Goal: Check status: Check status

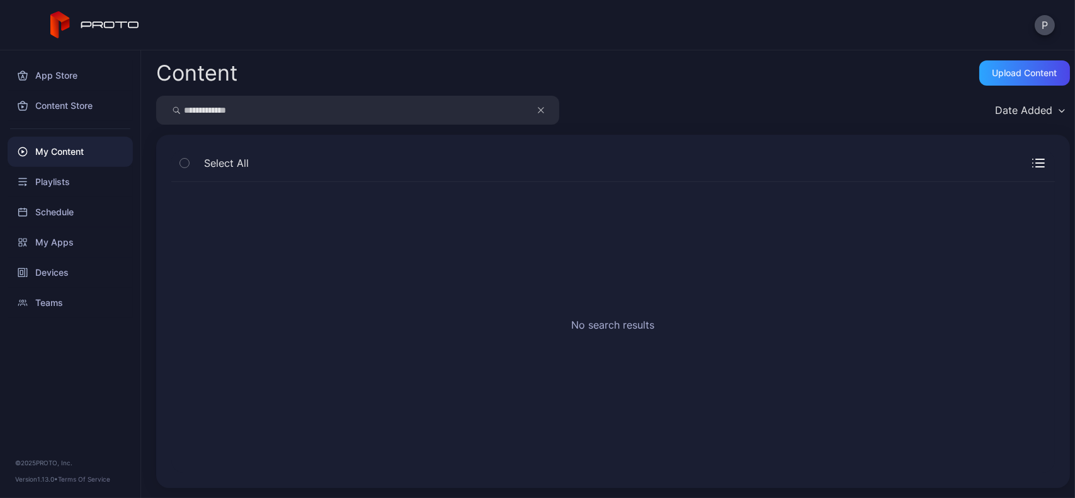
click at [557, 109] on button "button" at bounding box center [547, 110] width 24 height 29
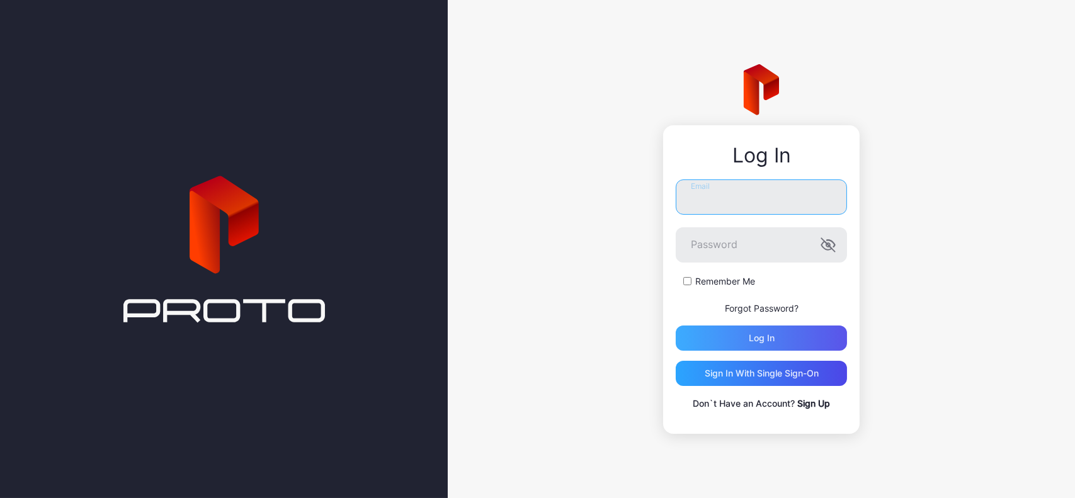
type input "**********"
click at [757, 334] on div "Log in" at bounding box center [762, 338] width 26 height 10
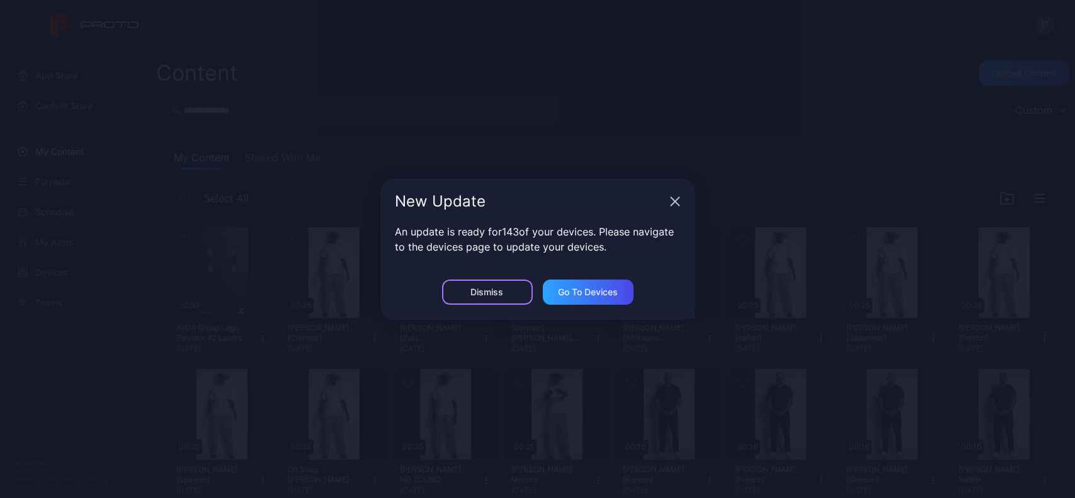
click at [489, 300] on div "Dismiss" at bounding box center [487, 292] width 91 height 25
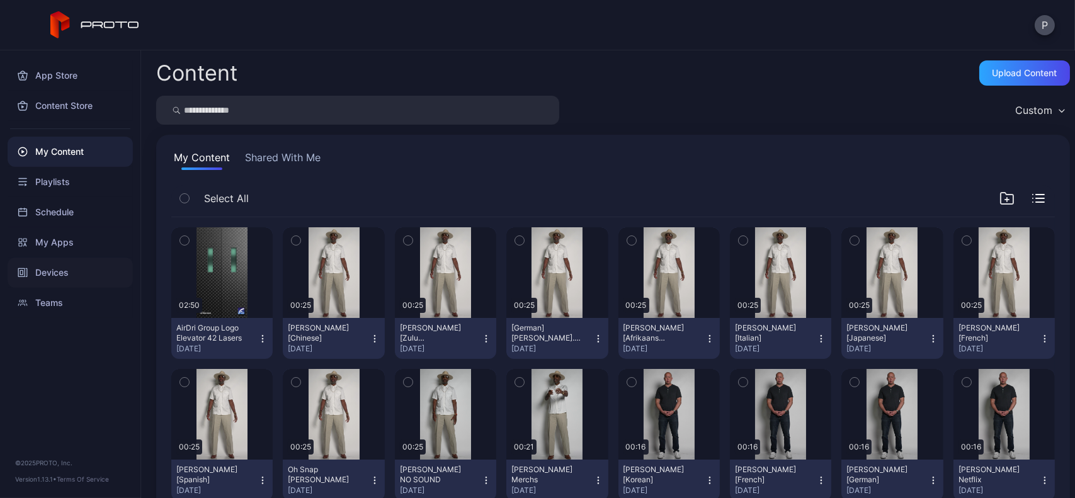
click at [72, 259] on div "Devices" at bounding box center [70, 273] width 125 height 30
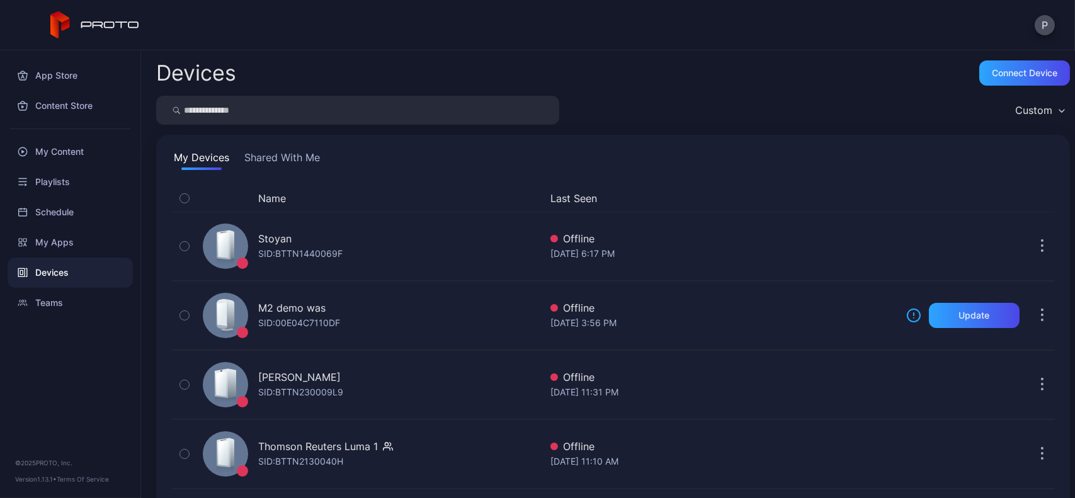
click at [285, 154] on button "Shared With Me" at bounding box center [282, 160] width 81 height 20
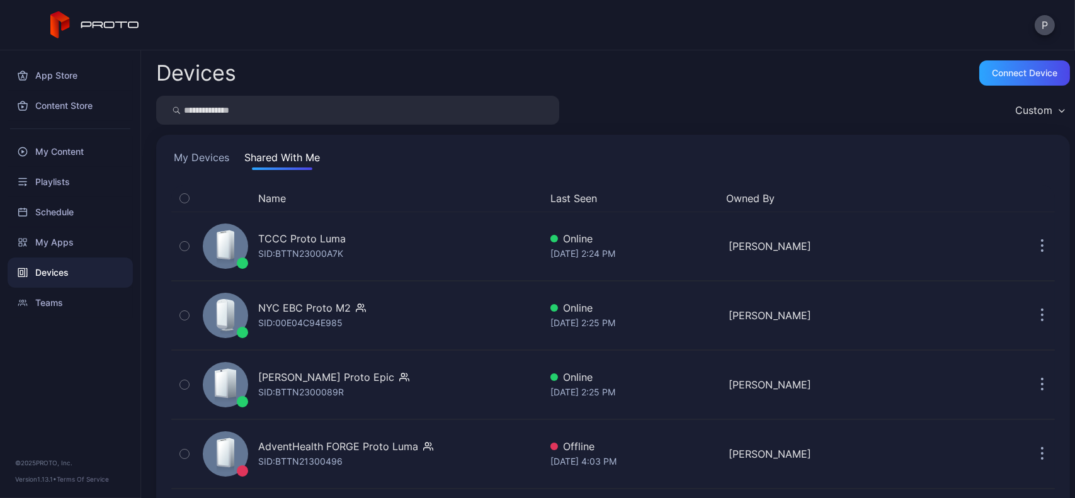
click at [394, 108] on input "search" at bounding box center [357, 110] width 403 height 29
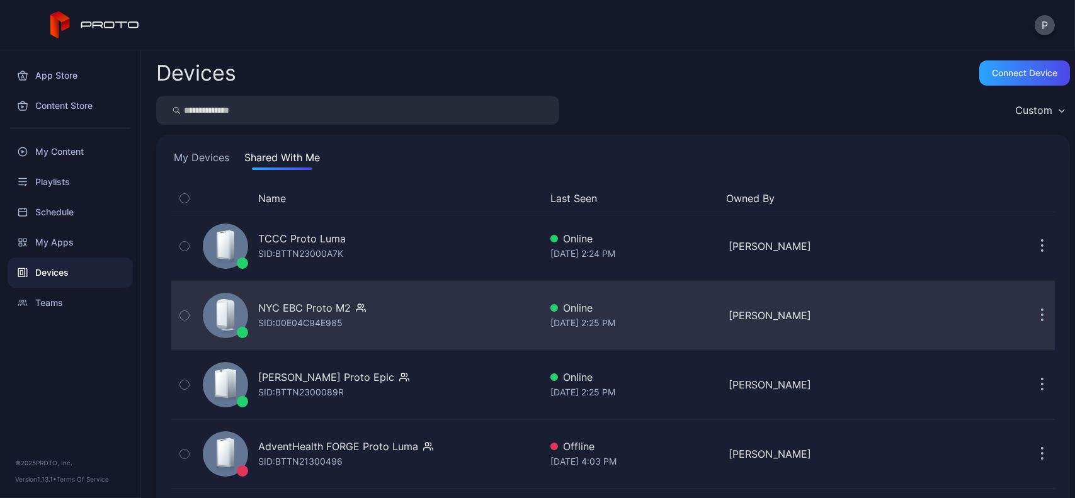
click at [414, 322] on div "NYC EBC Proto M2 SID: 00E04C94E985" at bounding box center [369, 315] width 342 height 63
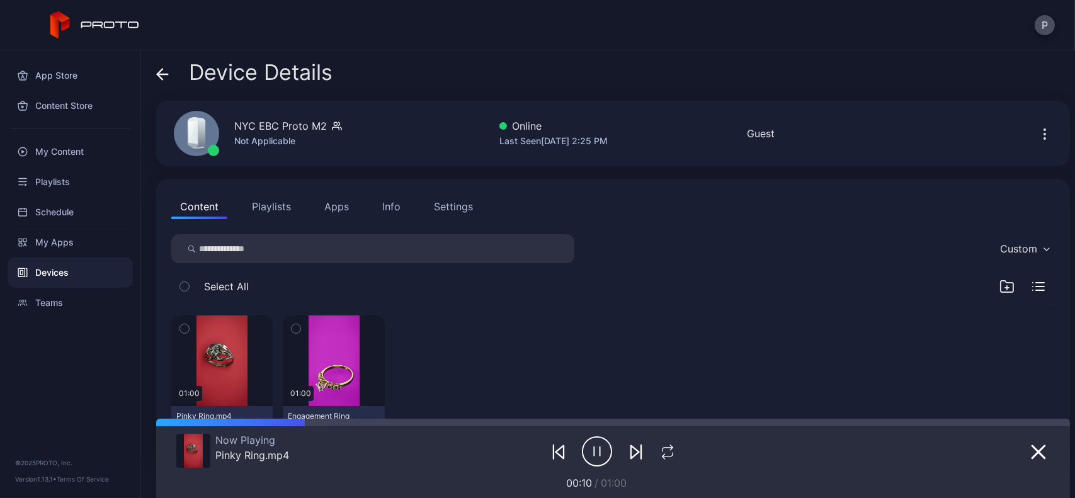
click at [261, 196] on button "Playlists" at bounding box center [271, 206] width 57 height 25
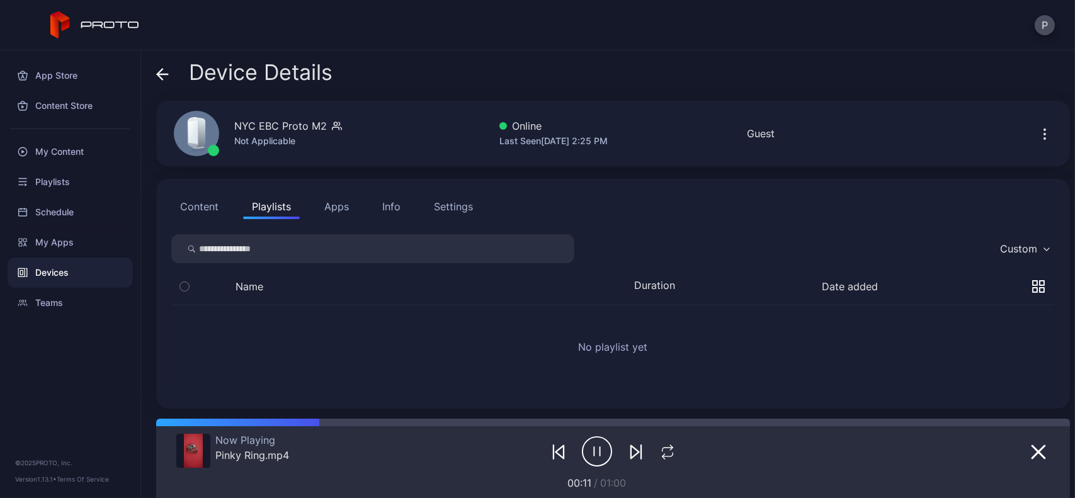
click at [159, 80] on icon at bounding box center [162, 74] width 13 height 13
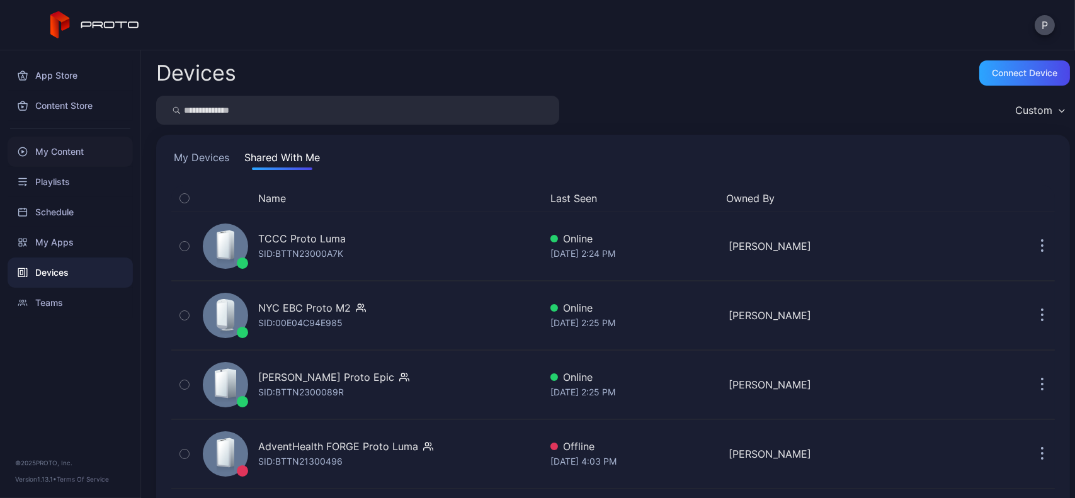
click at [125, 152] on div "My Content" at bounding box center [70, 152] width 125 height 30
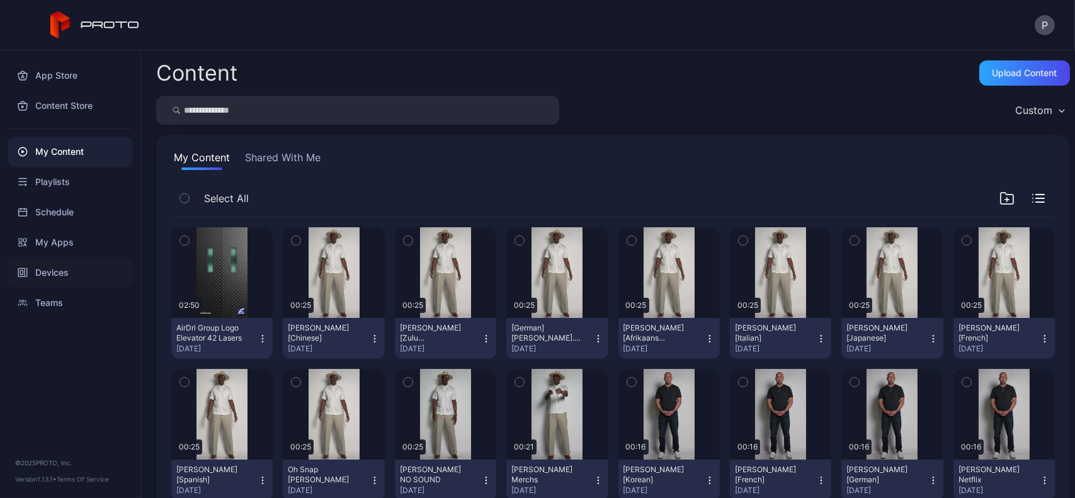
click at [76, 271] on div "Devices" at bounding box center [70, 273] width 125 height 30
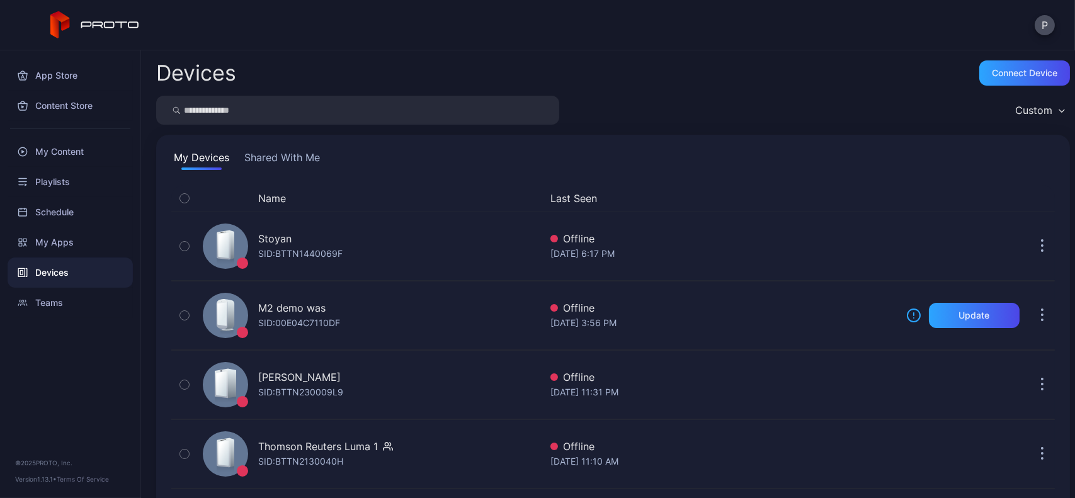
click at [309, 115] on input "search" at bounding box center [357, 110] width 403 height 29
type input "**"
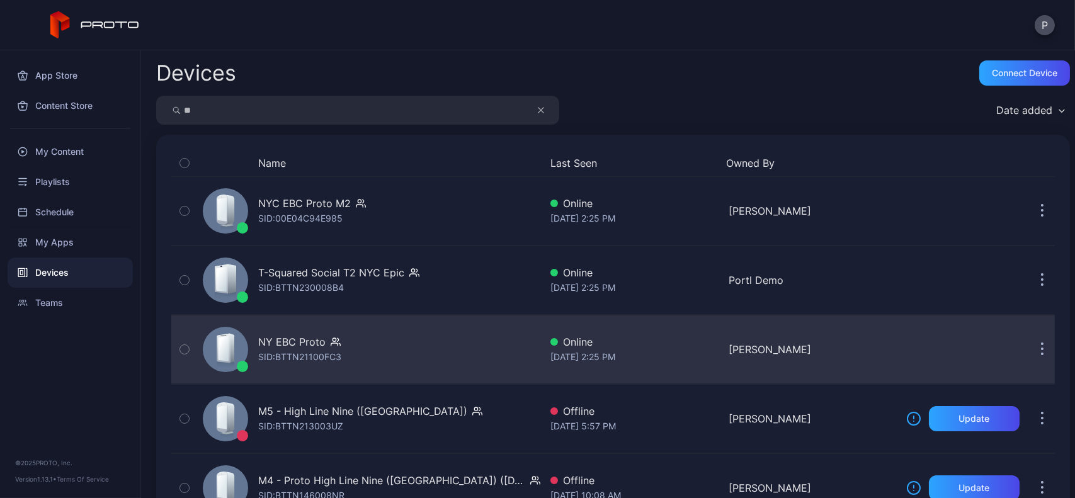
click at [448, 363] on div "NY EBC Proto SID: BTTN21100FC3" at bounding box center [369, 349] width 342 height 63
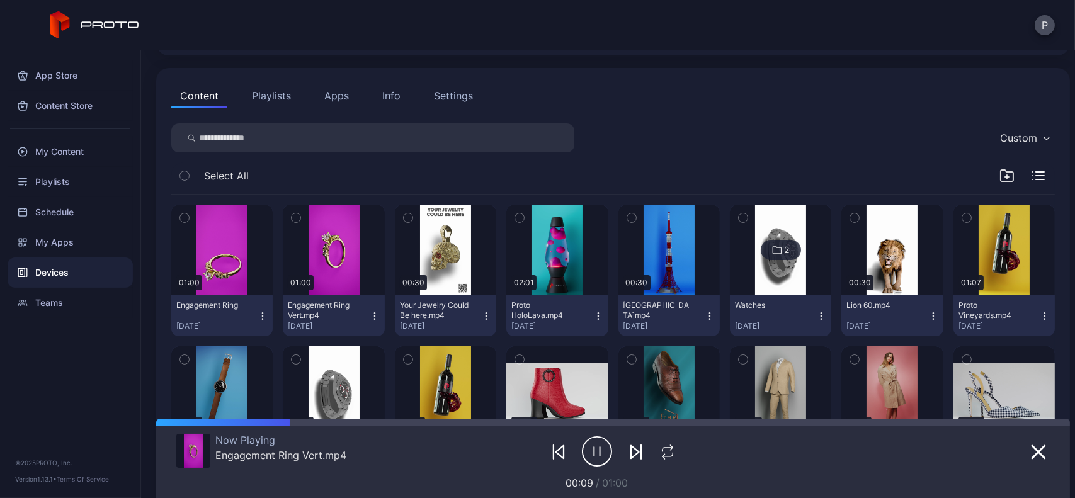
scroll to position [81, 0]
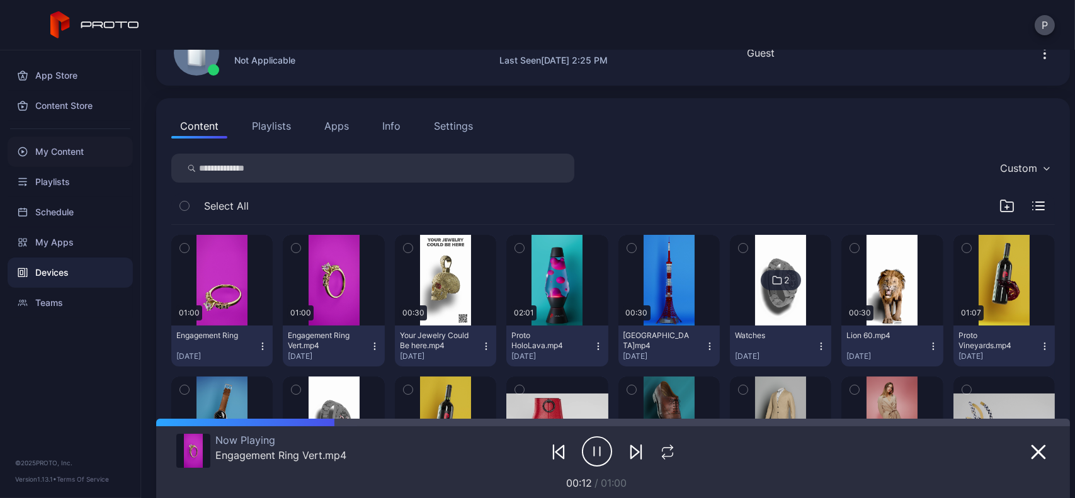
click at [98, 149] on div "My Content" at bounding box center [70, 152] width 125 height 30
